Goal: Task Accomplishment & Management: Manage account settings

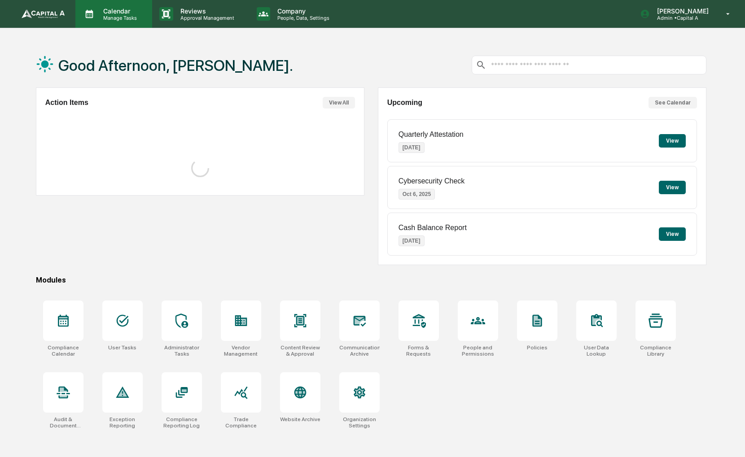
click at [130, 20] on p "Manage Tasks" at bounding box center [118, 18] width 45 height 6
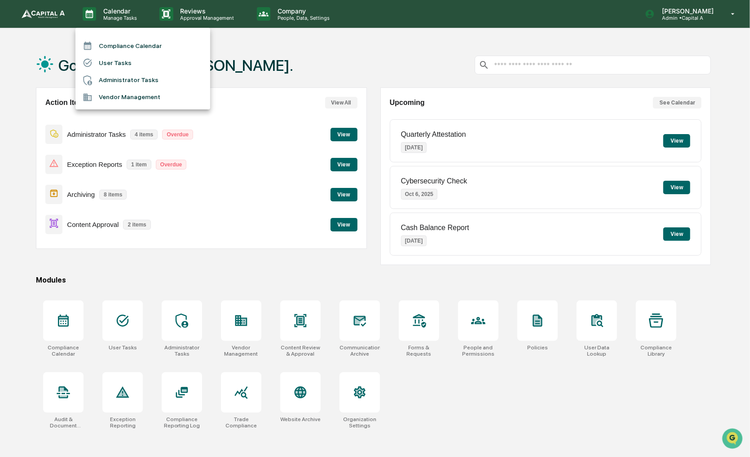
click at [135, 48] on li "Compliance Calendar" at bounding box center [142, 45] width 135 height 17
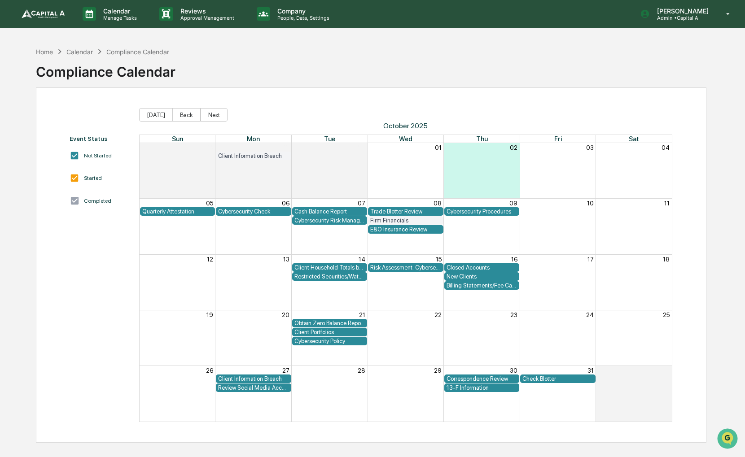
click at [382, 222] on div "Firm Financials" at bounding box center [405, 220] width 70 height 7
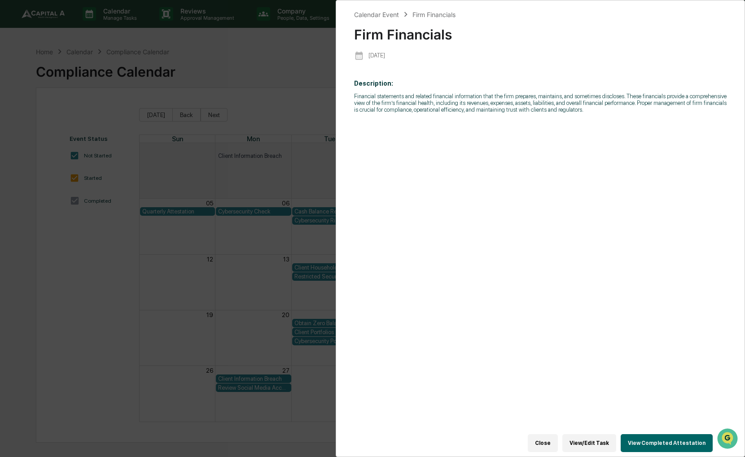
click at [655, 440] on button "View Completed Attestation" at bounding box center [667, 444] width 92 height 18
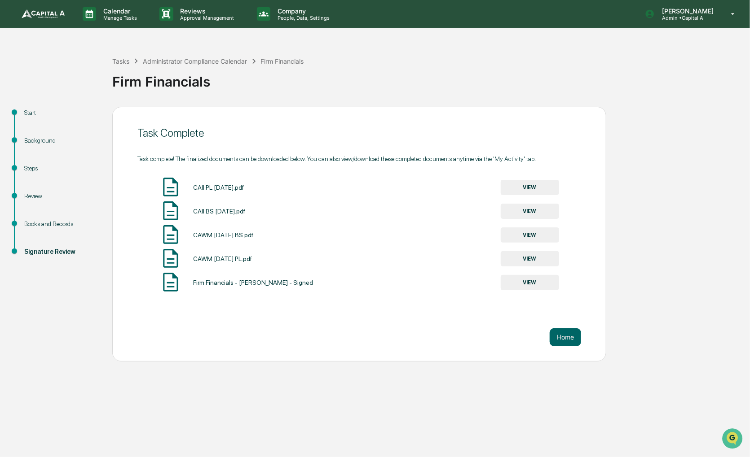
click at [537, 289] on button "VIEW" at bounding box center [530, 282] width 58 height 15
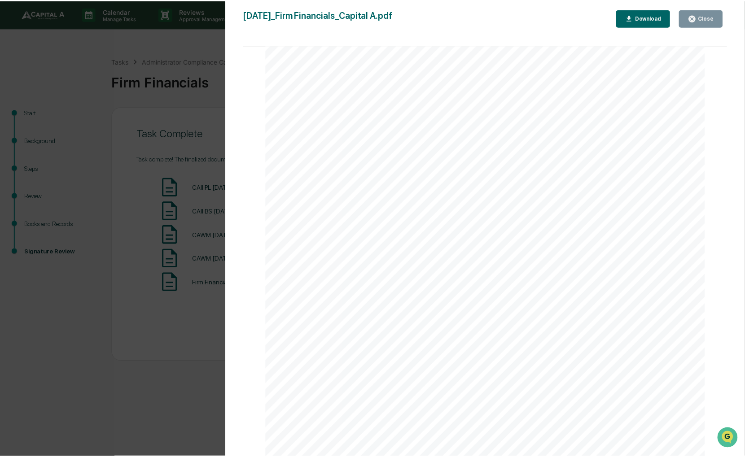
scroll to position [180, 0]
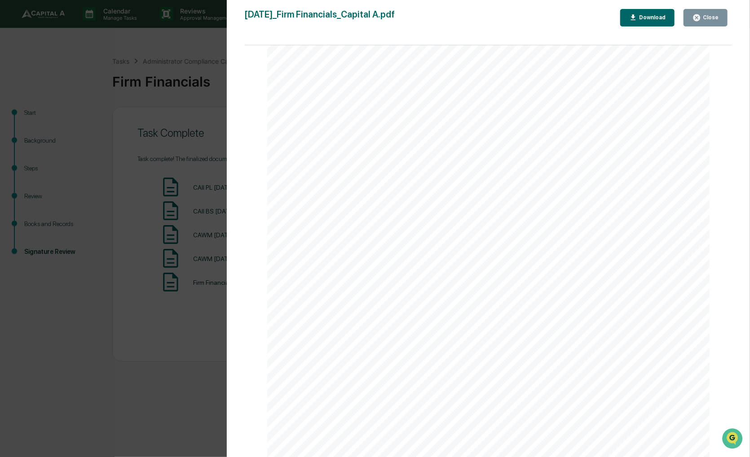
click at [693, 24] on button "Close" at bounding box center [705, 18] width 44 height 18
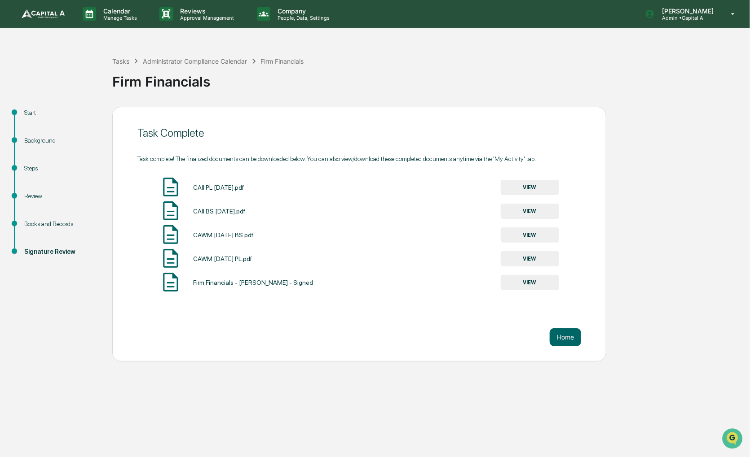
drag, startPoint x: 418, startPoint y: 75, endPoint x: 395, endPoint y: 71, distance: 23.7
click at [395, 71] on div "Firm Financials" at bounding box center [428, 77] width 633 height 23
click at [31, 13] on img at bounding box center [43, 13] width 43 height 9
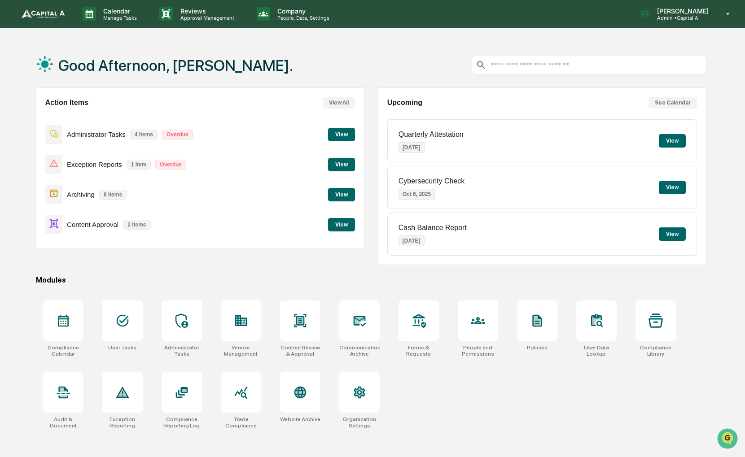
click at [344, 225] on button "View" at bounding box center [341, 224] width 27 height 13
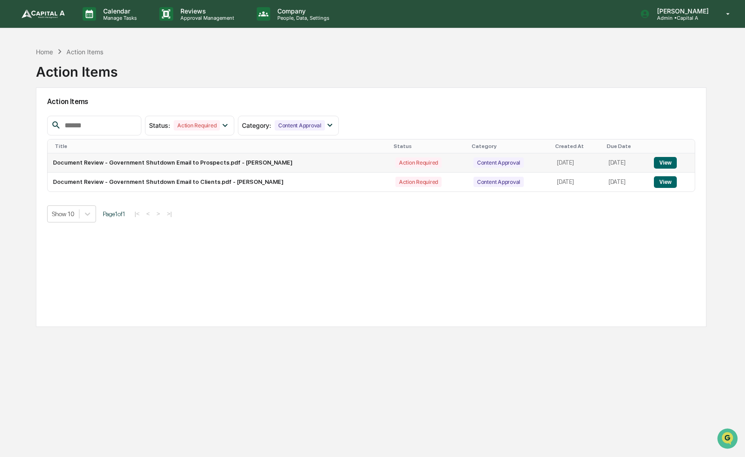
click at [667, 162] on button "View" at bounding box center [665, 163] width 23 height 12
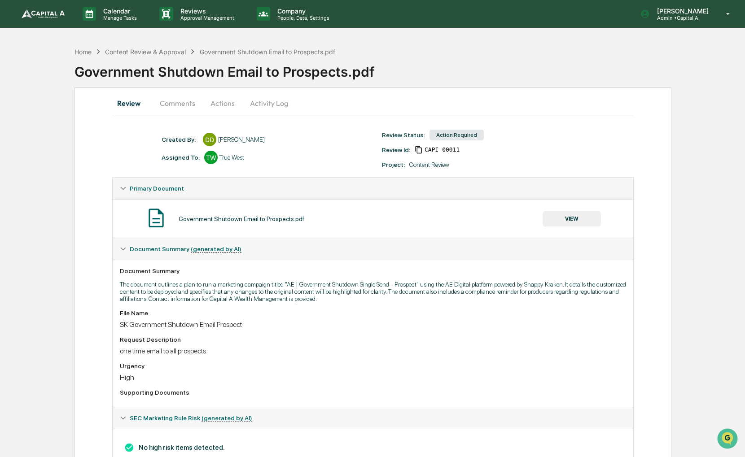
click at [160, 103] on button "Comments" at bounding box center [178, 103] width 50 height 22
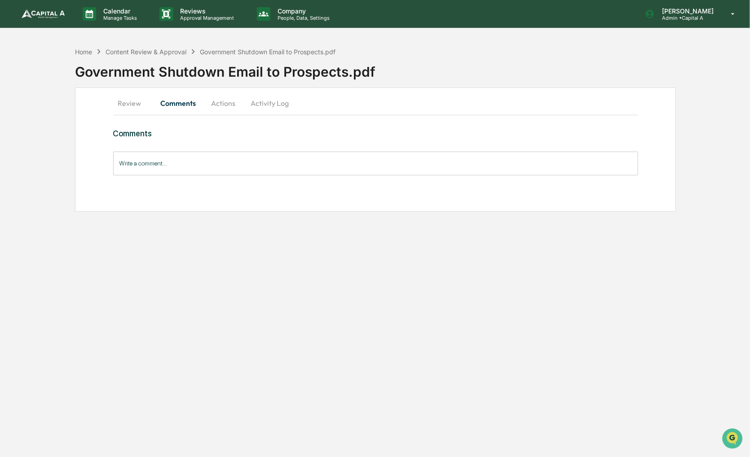
click at [146, 102] on button "Review" at bounding box center [133, 103] width 40 height 22
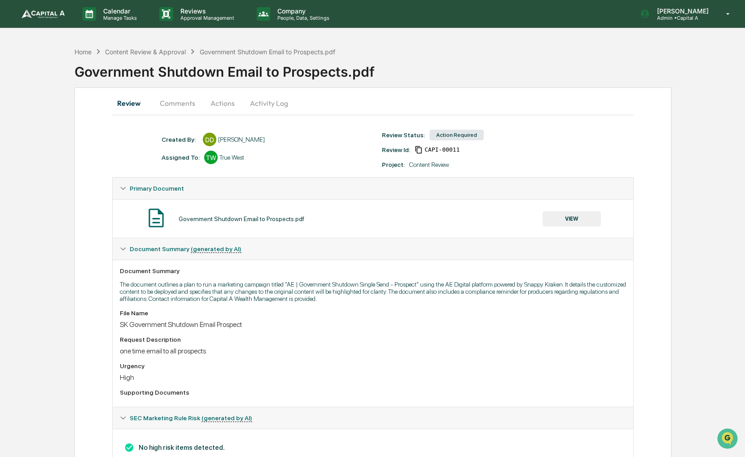
click at [588, 220] on button "VIEW" at bounding box center [572, 218] width 58 height 15
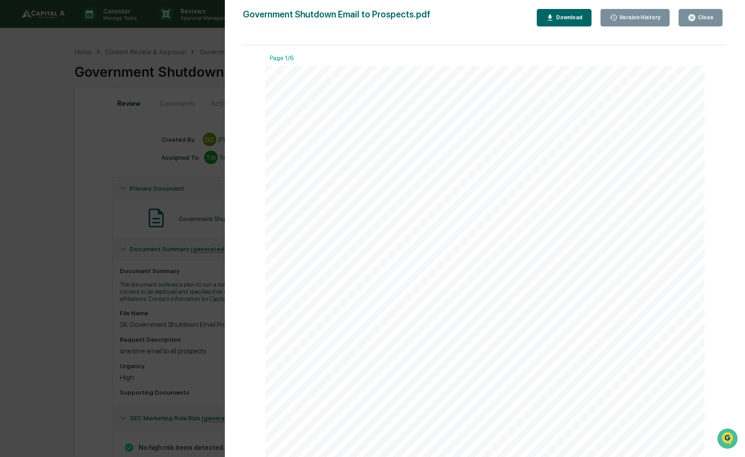
click at [121, 66] on div "Version History [DATE] 06:22 PM [PERSON_NAME] Government Shutdown Email to Pros…" at bounding box center [372, 228] width 745 height 457
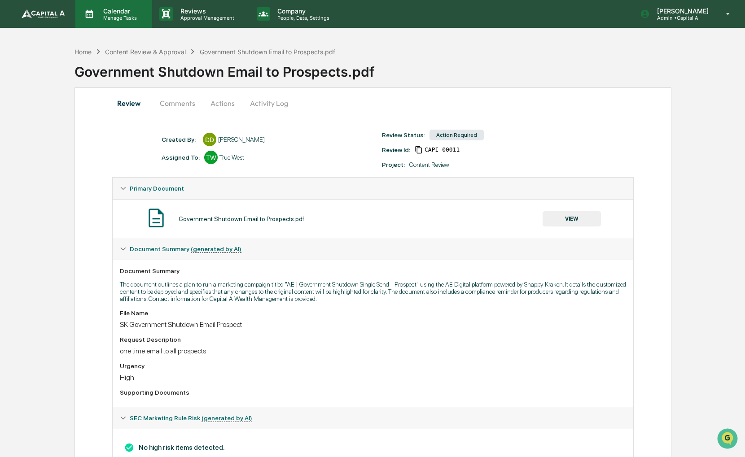
click at [128, 15] on p "Manage Tasks" at bounding box center [118, 18] width 45 height 6
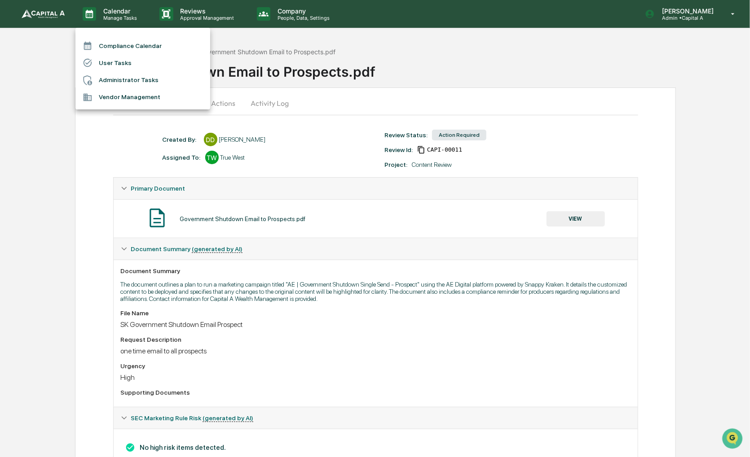
click at [127, 43] on li "Compliance Calendar" at bounding box center [142, 45] width 135 height 17
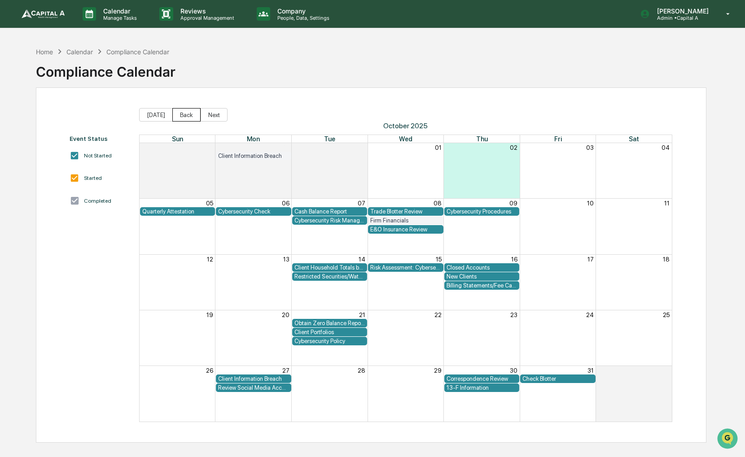
click at [180, 113] on button "Back" at bounding box center [186, 114] width 28 height 13
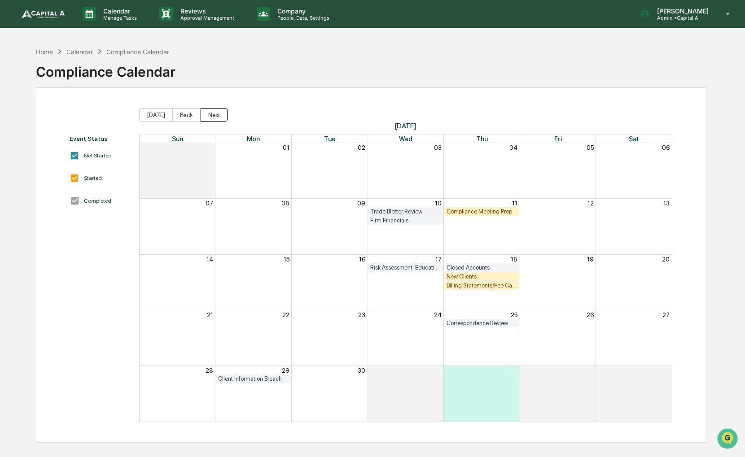
click at [214, 112] on button "Next" at bounding box center [214, 114] width 27 height 13
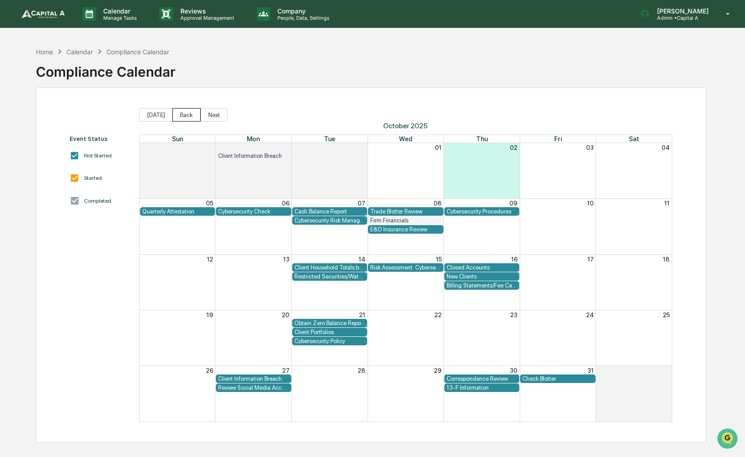
click at [193, 114] on button "Back" at bounding box center [186, 114] width 28 height 13
